Goal: Task Accomplishment & Management: Use online tool/utility

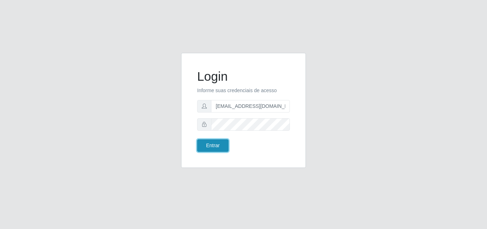
click at [222, 148] on button "Entrar" at bounding box center [212, 145] width 31 height 12
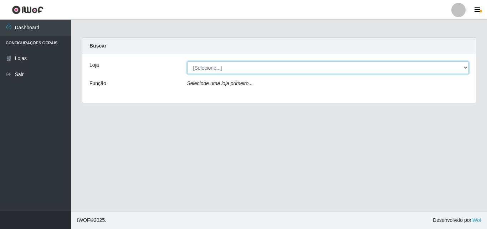
click at [466, 69] on select "[Selecione...] Corte Fácil - Unidade Emaús" at bounding box center [328, 67] width 282 height 12
select select "201"
click at [187, 61] on select "[Selecione...] Corte Fácil - Unidade Emaús" at bounding box center [328, 67] width 282 height 12
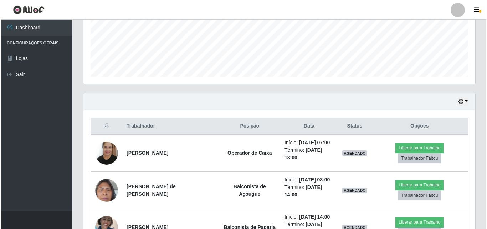
scroll to position [214, 0]
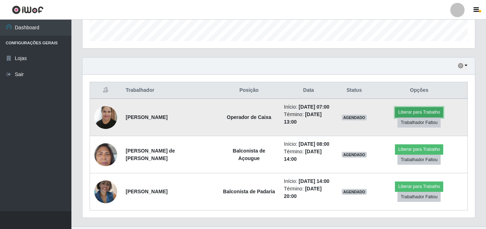
click at [412, 113] on button "Liberar para Trabalho" at bounding box center [419, 112] width 48 height 10
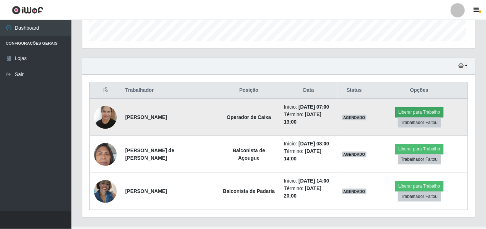
scroll to position [148, 389]
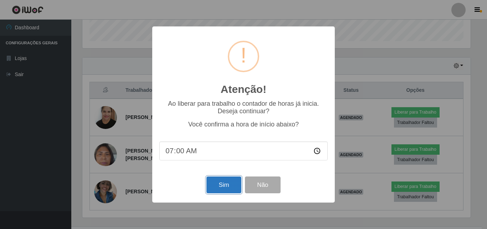
click at [235, 181] on button "Sim" at bounding box center [224, 184] width 35 height 17
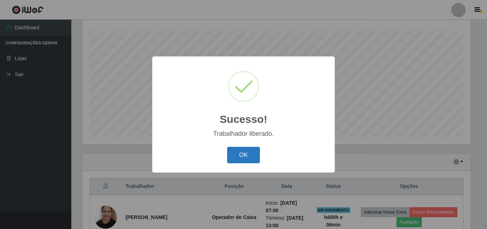
click at [240, 152] on button "OK" at bounding box center [243, 155] width 33 height 17
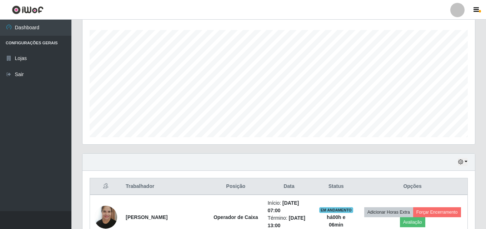
scroll to position [148, 392]
